Goal: Browse casually

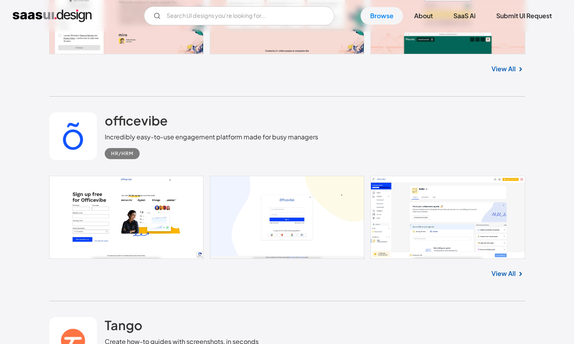
scroll to position [2516, 0]
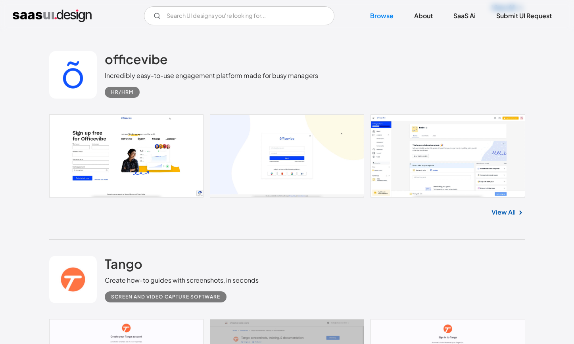
click at [430, 159] on link at bounding box center [287, 156] width 476 height 83
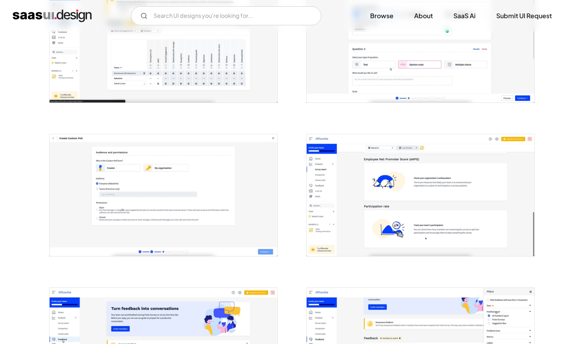
scroll to position [668, 0]
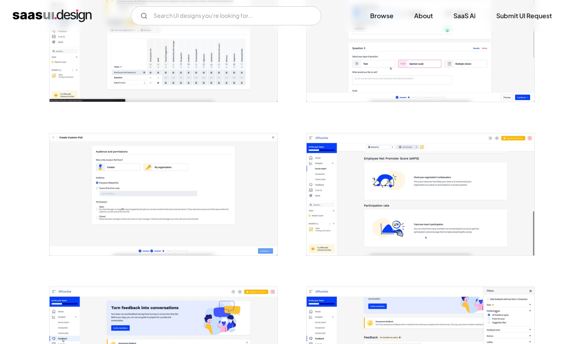
click at [402, 228] on img "open lightbox" at bounding box center [420, 195] width 228 height 122
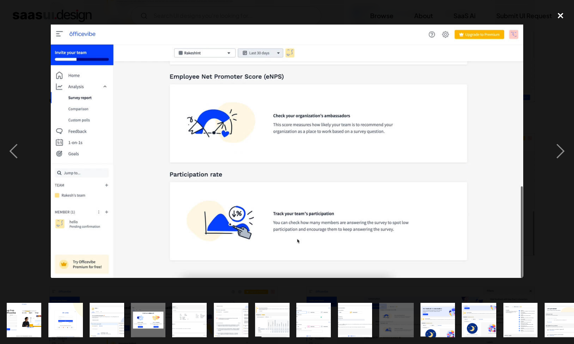
click at [558, 16] on div "close lightbox" at bounding box center [560, 15] width 27 height 17
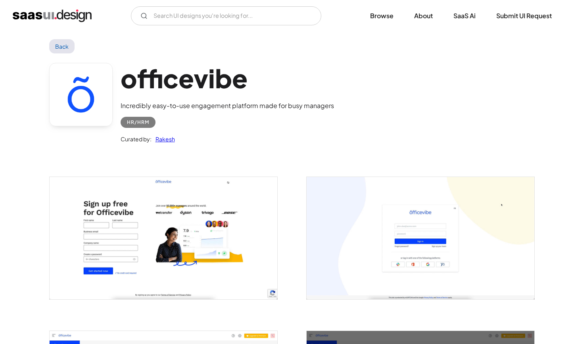
scroll to position [0, 0]
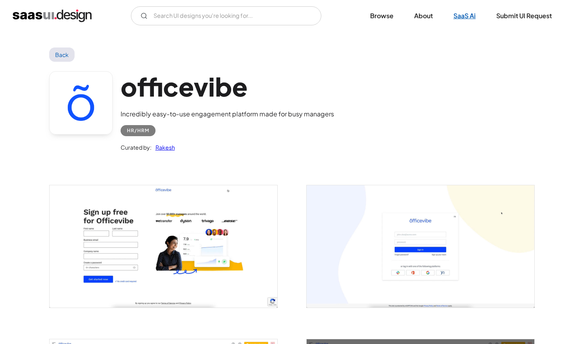
click at [452, 14] on link "SaaS Ai" at bounding box center [464, 15] width 41 height 17
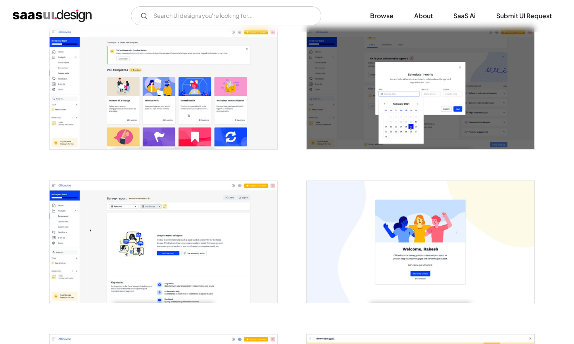
scroll to position [1318, 0]
